Goal: Information Seeking & Learning: Learn about a topic

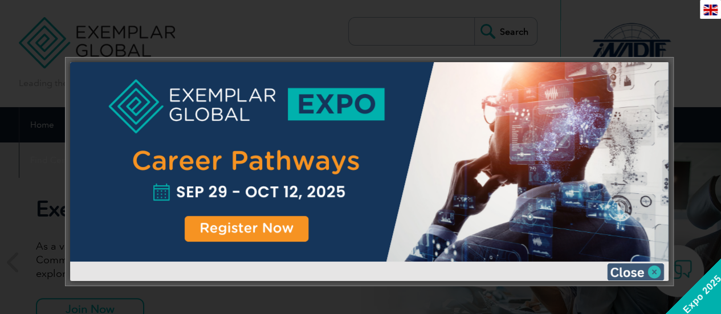
click at [631, 268] on img at bounding box center [635, 271] width 57 height 17
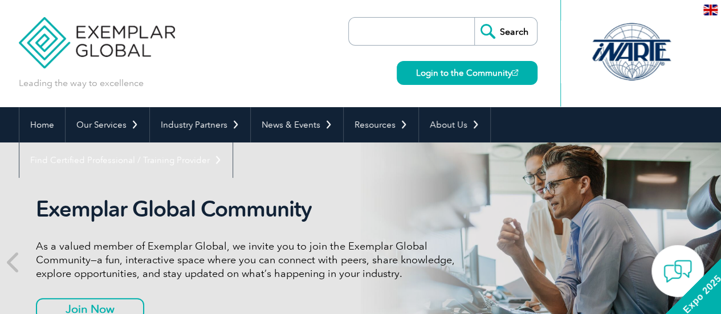
click at [631, 268] on div "Exemplar Global Community As a valued member of Exemplar Global, we invite you …" at bounding box center [361, 261] width 684 height 239
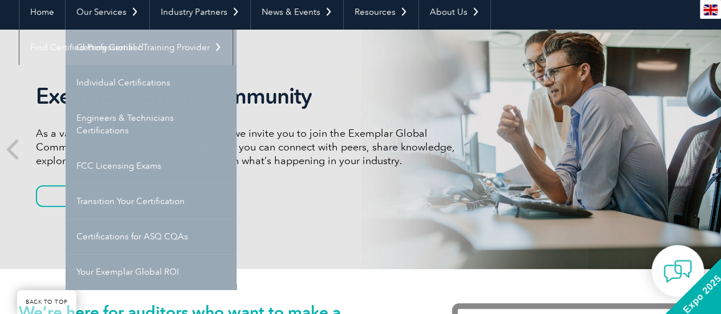
scroll to position [120, 0]
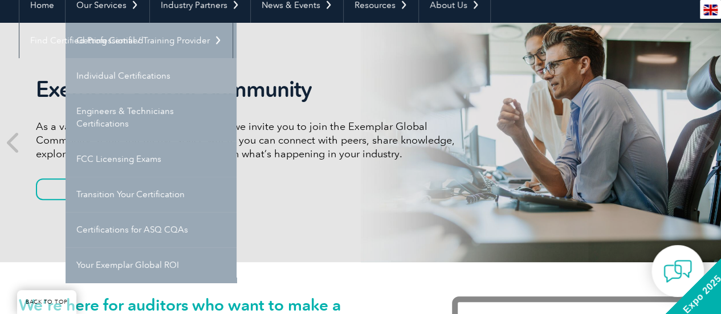
click at [126, 70] on link "Individual Certifications" at bounding box center [151, 75] width 171 height 35
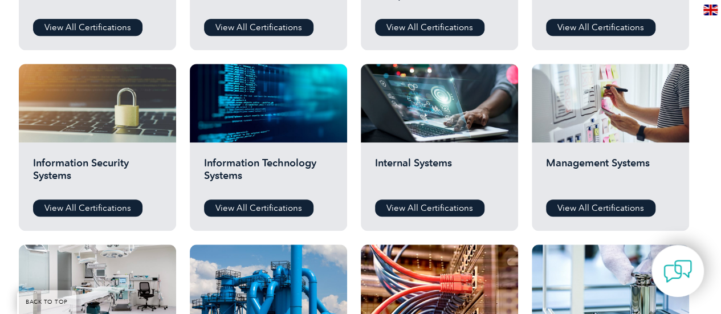
scroll to position [547, 0]
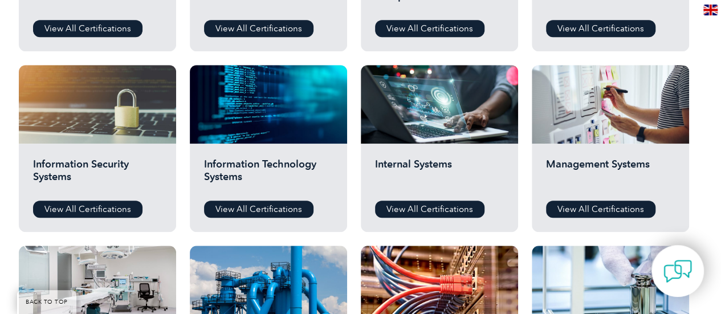
click at [69, 222] on div "Information Security Systems View All Certifications" at bounding box center [97, 188] width 157 height 88
click at [72, 210] on link "View All Certifications" at bounding box center [87, 209] width 109 height 17
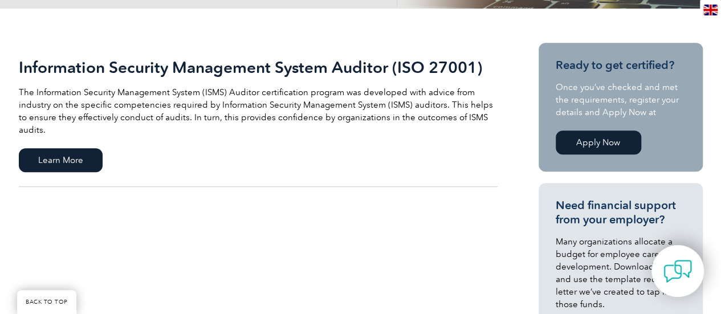
scroll to position [253, 0]
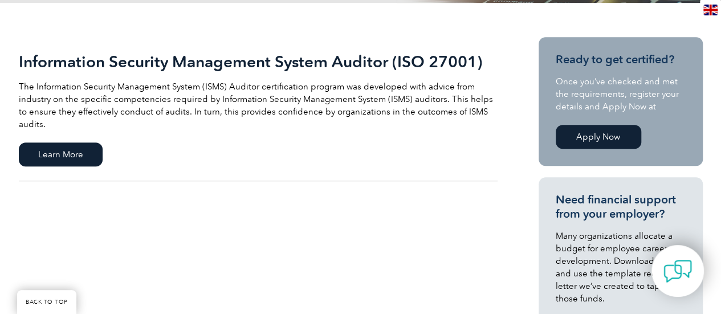
click at [178, 61] on h2 "Information Security Management System Auditor (ISO 27001)" at bounding box center [258, 61] width 479 height 18
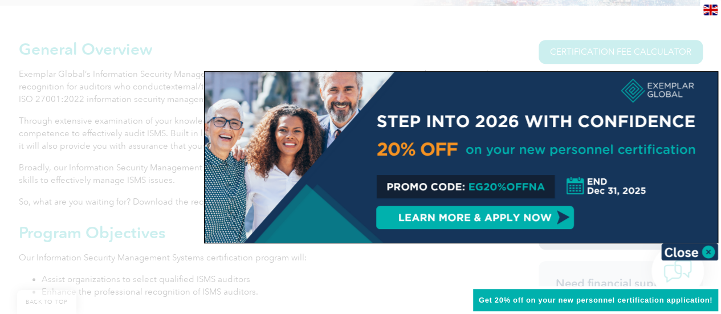
scroll to position [273, 0]
click at [441, 266] on div at bounding box center [360, 157] width 721 height 314
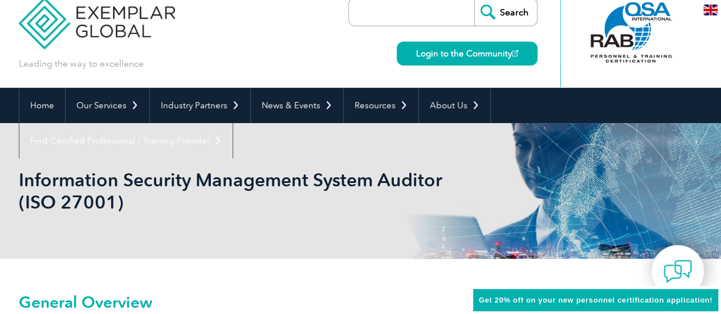
scroll to position [0, 0]
